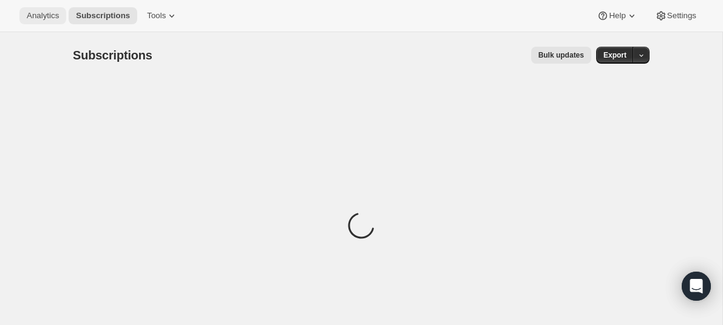
click at [44, 18] on span "Analytics" at bounding box center [43, 16] width 32 height 10
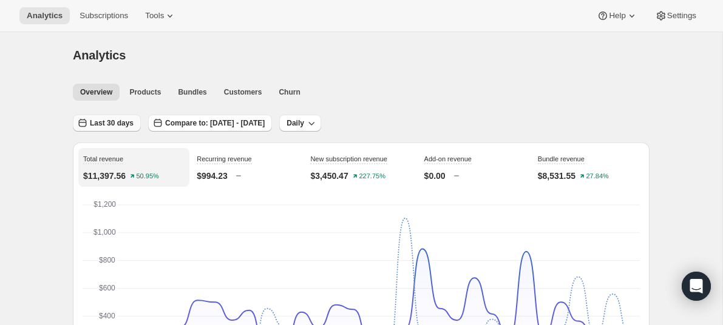
click at [111, 119] on span "Last 30 days" at bounding box center [112, 123] width 44 height 10
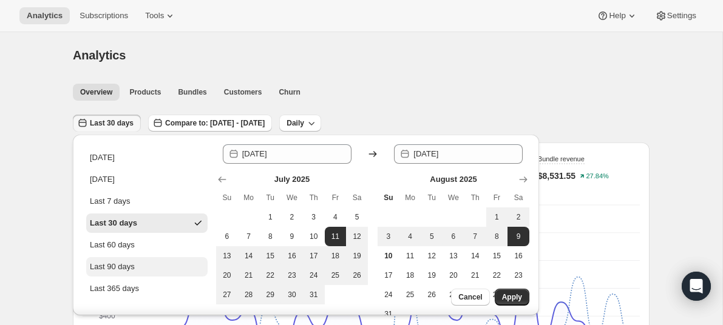
scroll to position [106, 0]
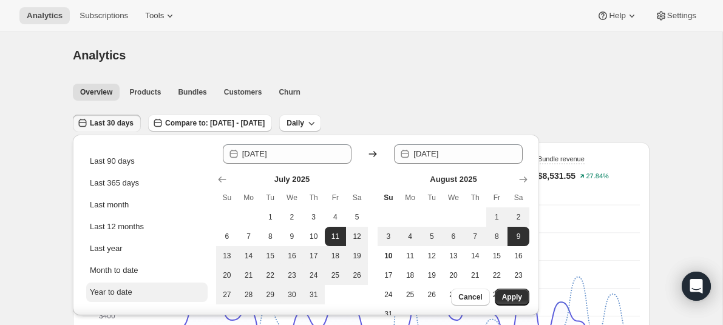
click at [126, 288] on div "Year to date" at bounding box center [111, 292] width 42 height 12
type input "[DATE]"
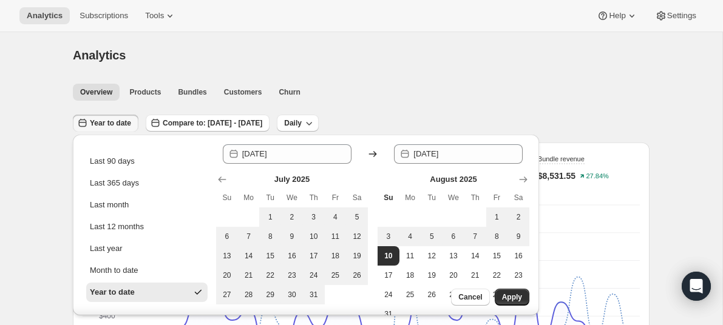
scroll to position [0, 0]
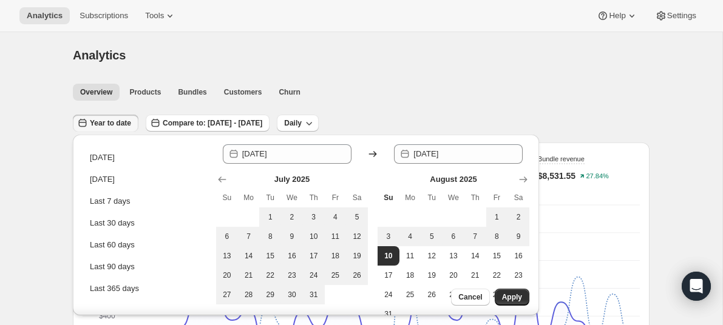
click at [457, 66] on div "Analytics. This page is ready Analytics" at bounding box center [361, 55] width 576 height 46
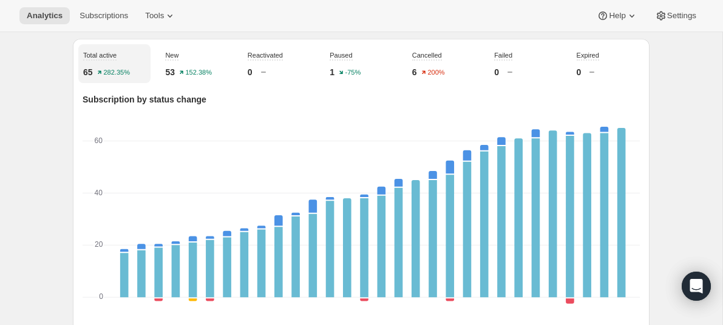
scroll to position [435, 0]
